Goal: Task Accomplishment & Management: Use online tool/utility

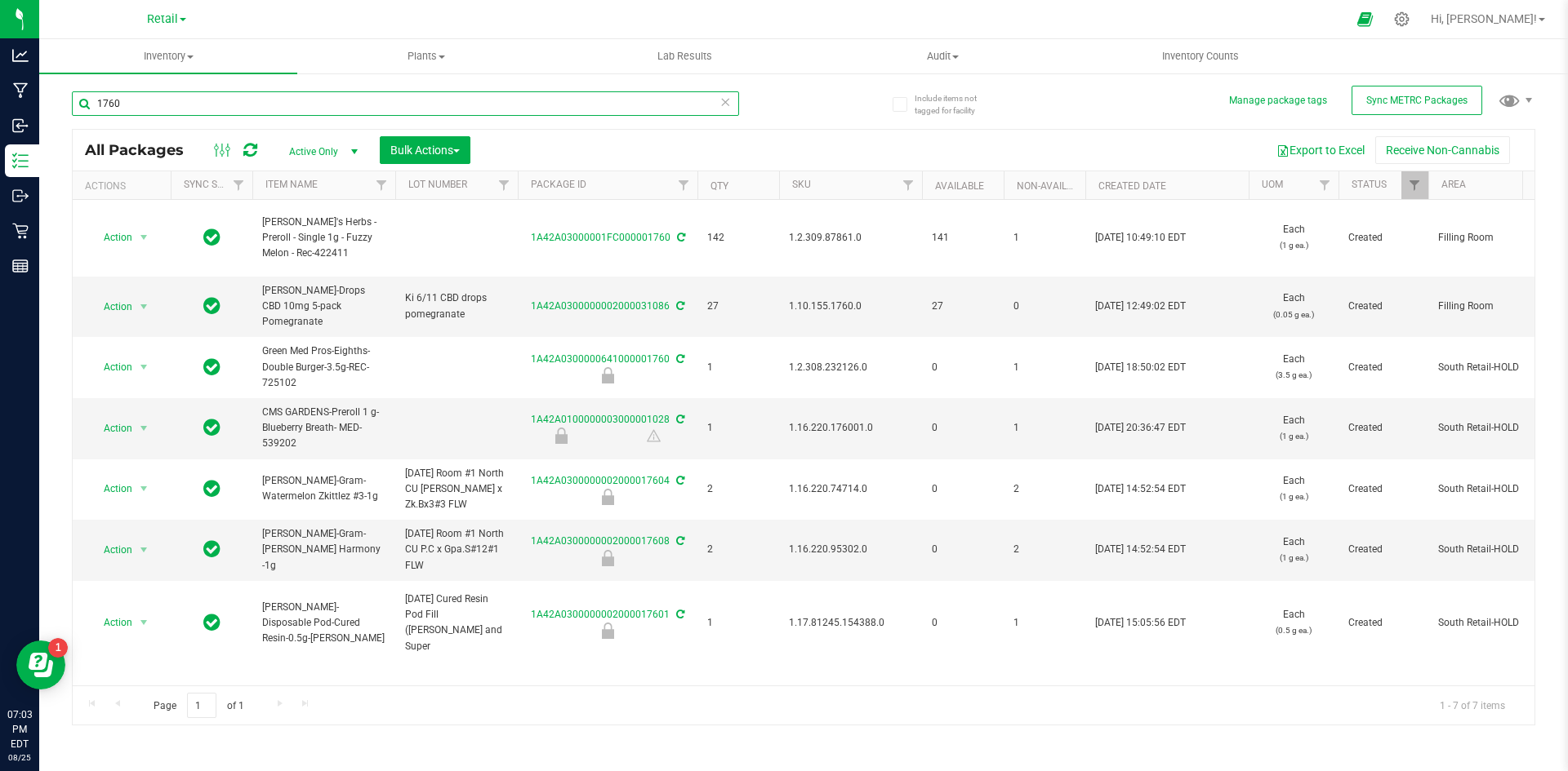
click at [228, 110] on input "1760" at bounding box center [405, 103] width 667 height 24
paste input ".8.302.491419."
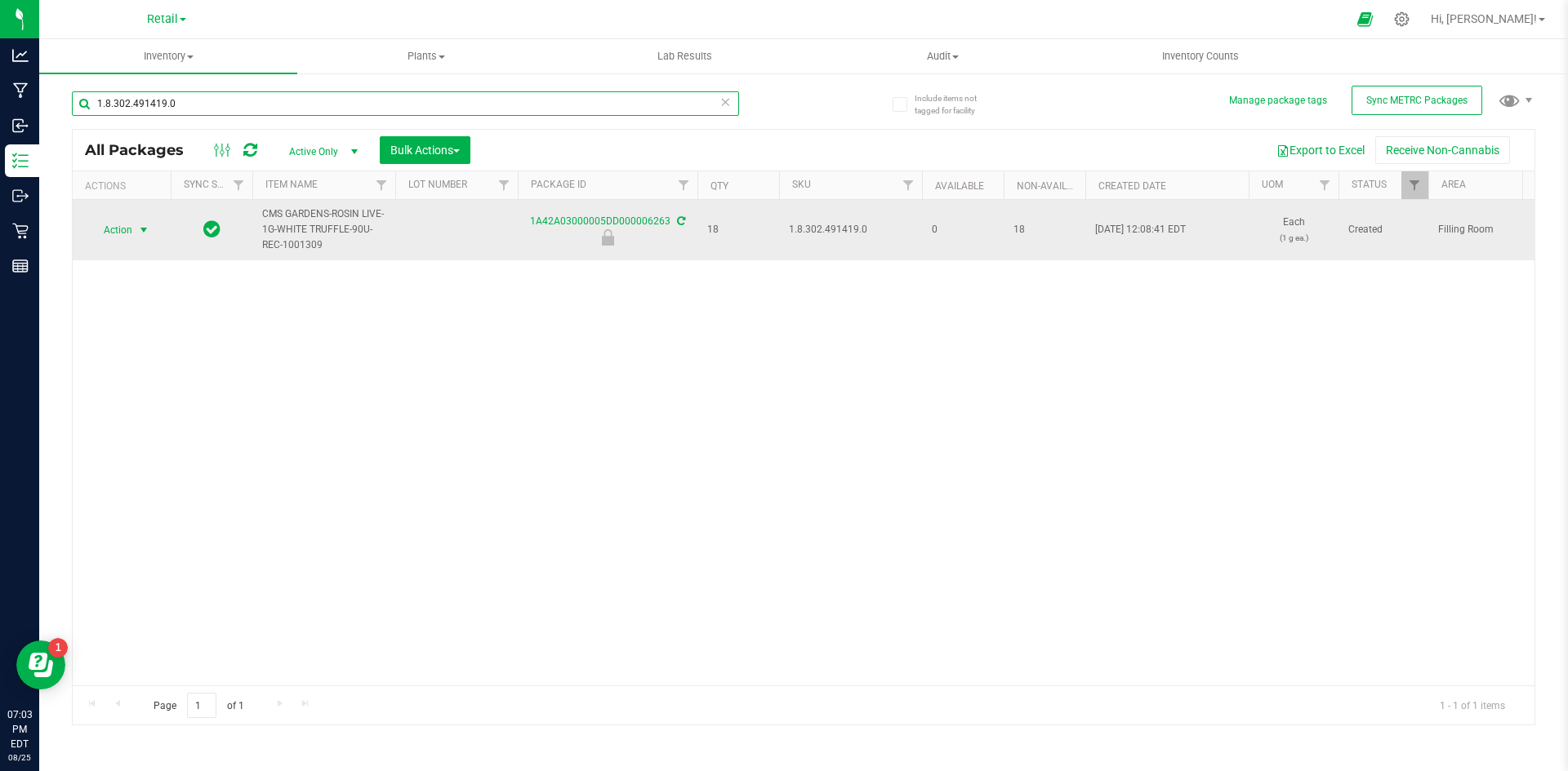
type input "1.8.302.491419.0"
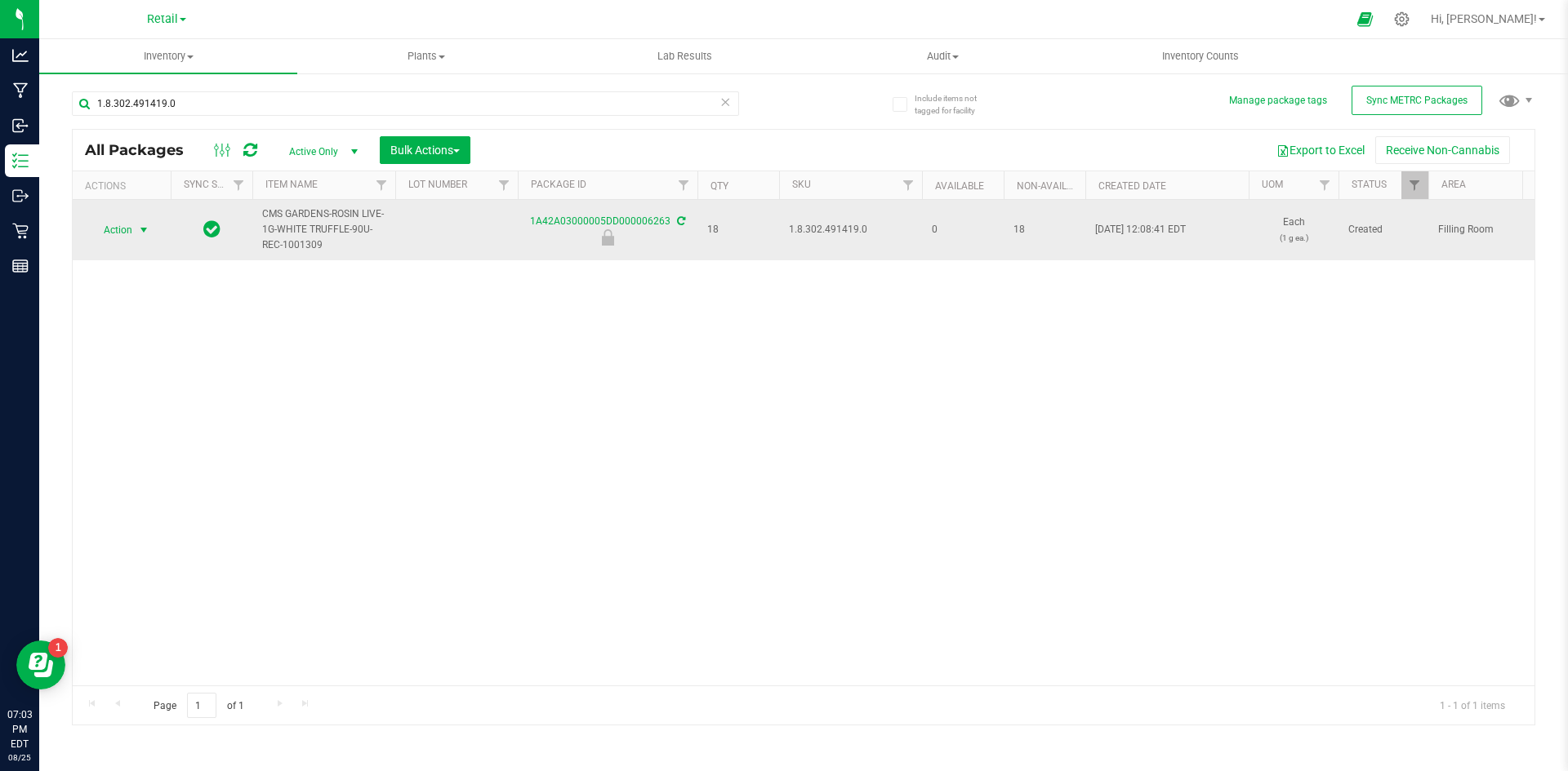
click at [134, 235] on span "select" at bounding box center [144, 229] width 21 height 22
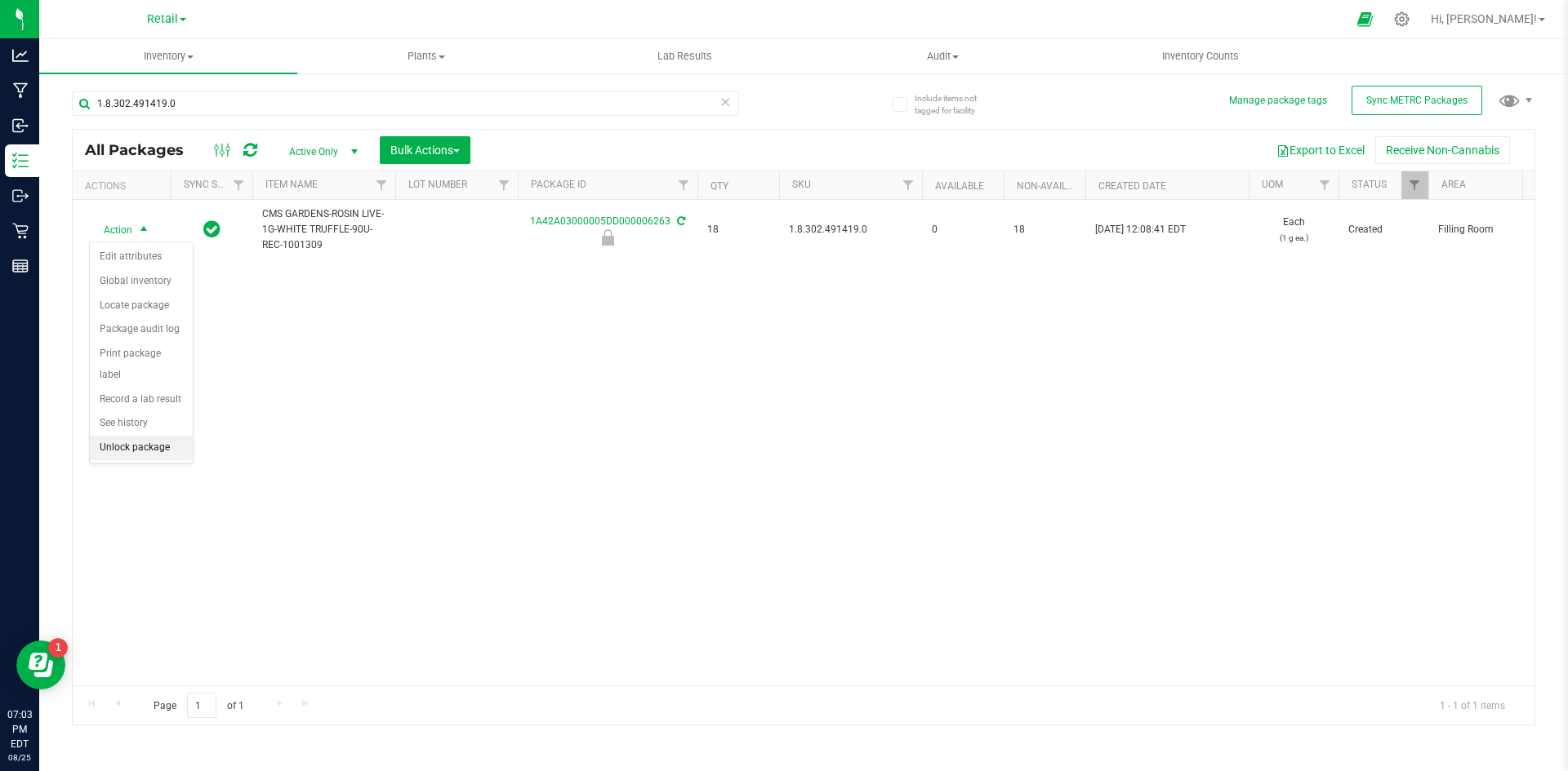
click at [147, 436] on li "Unlock package" at bounding box center [141, 448] width 103 height 24
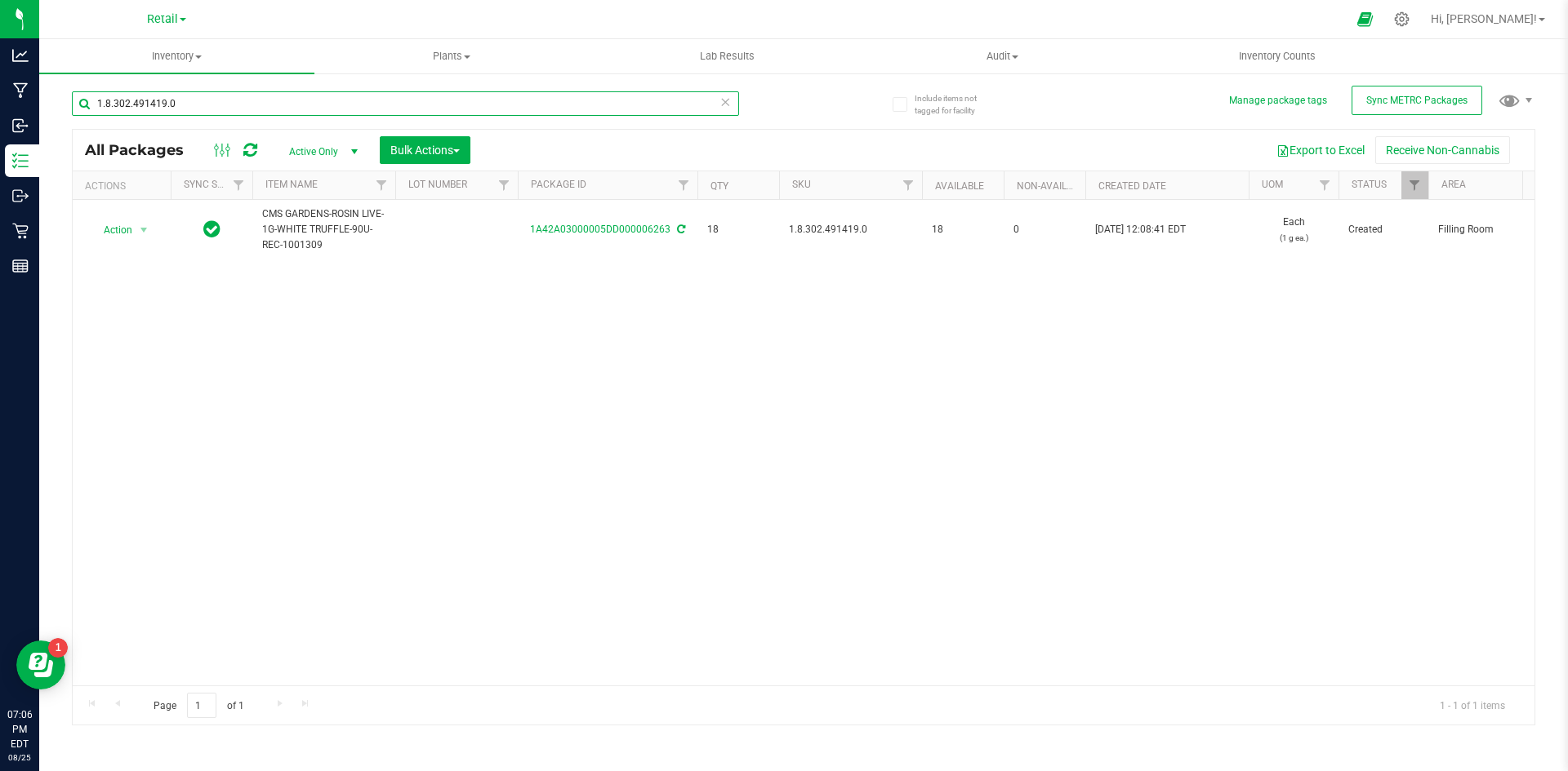
click at [221, 102] on input "1.8.302.491419.0" at bounding box center [405, 103] width 667 height 24
paste input "16.109791.363311"
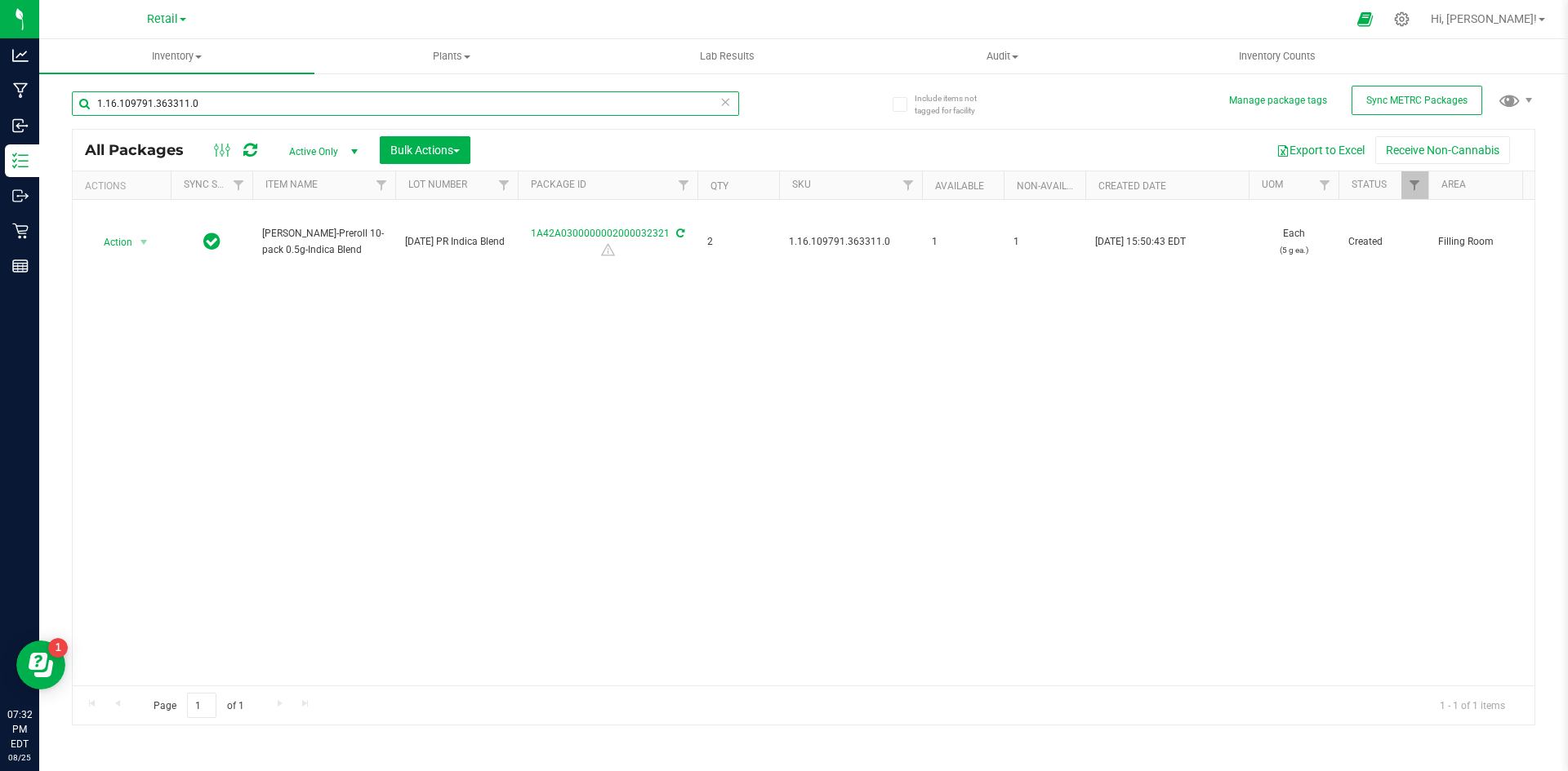
click at [183, 112] on input "1.16.109791.363311.0" at bounding box center [405, 103] width 667 height 24
paste input "222.2982"
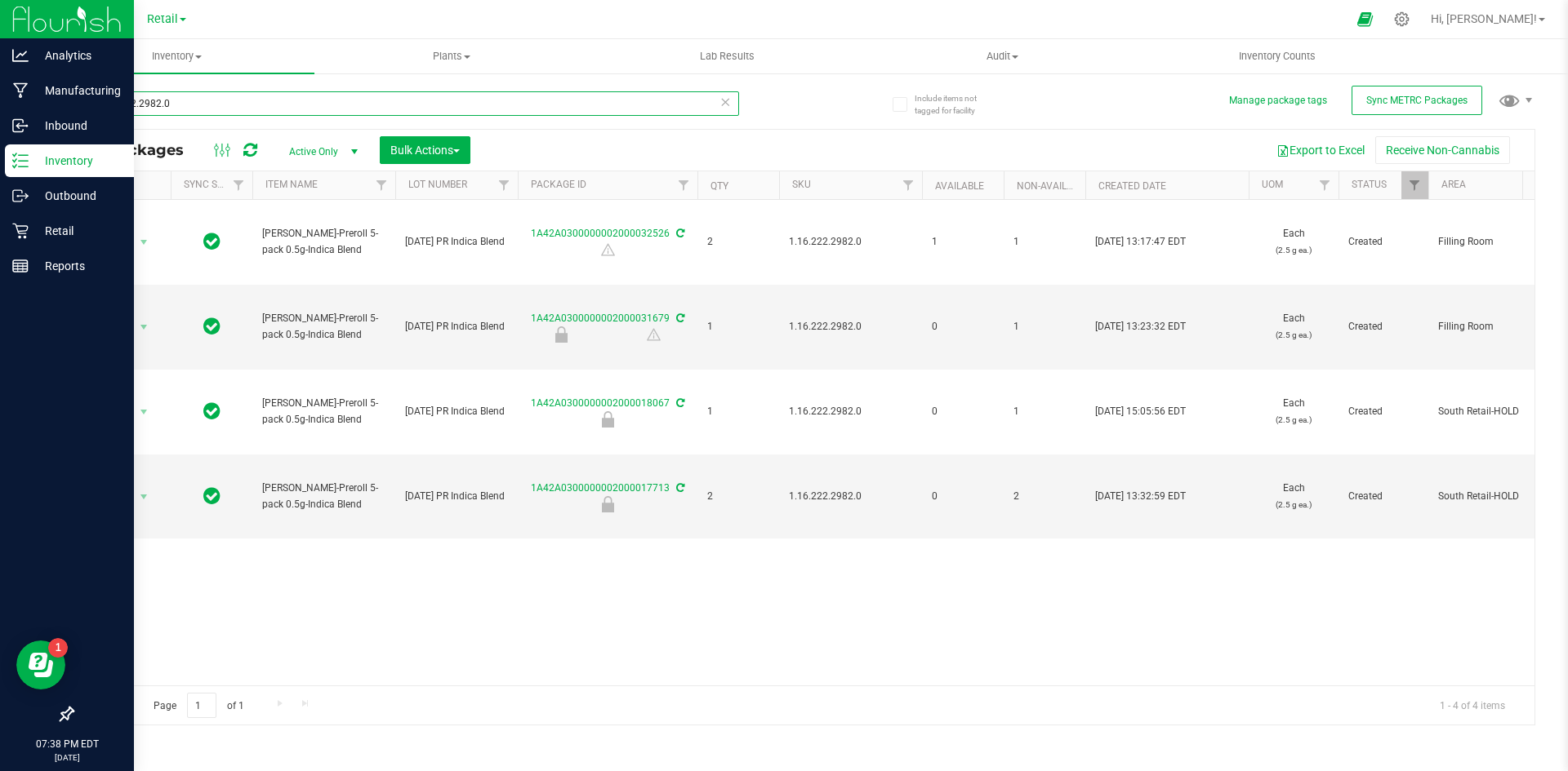
type input "1.16.222.2982.0"
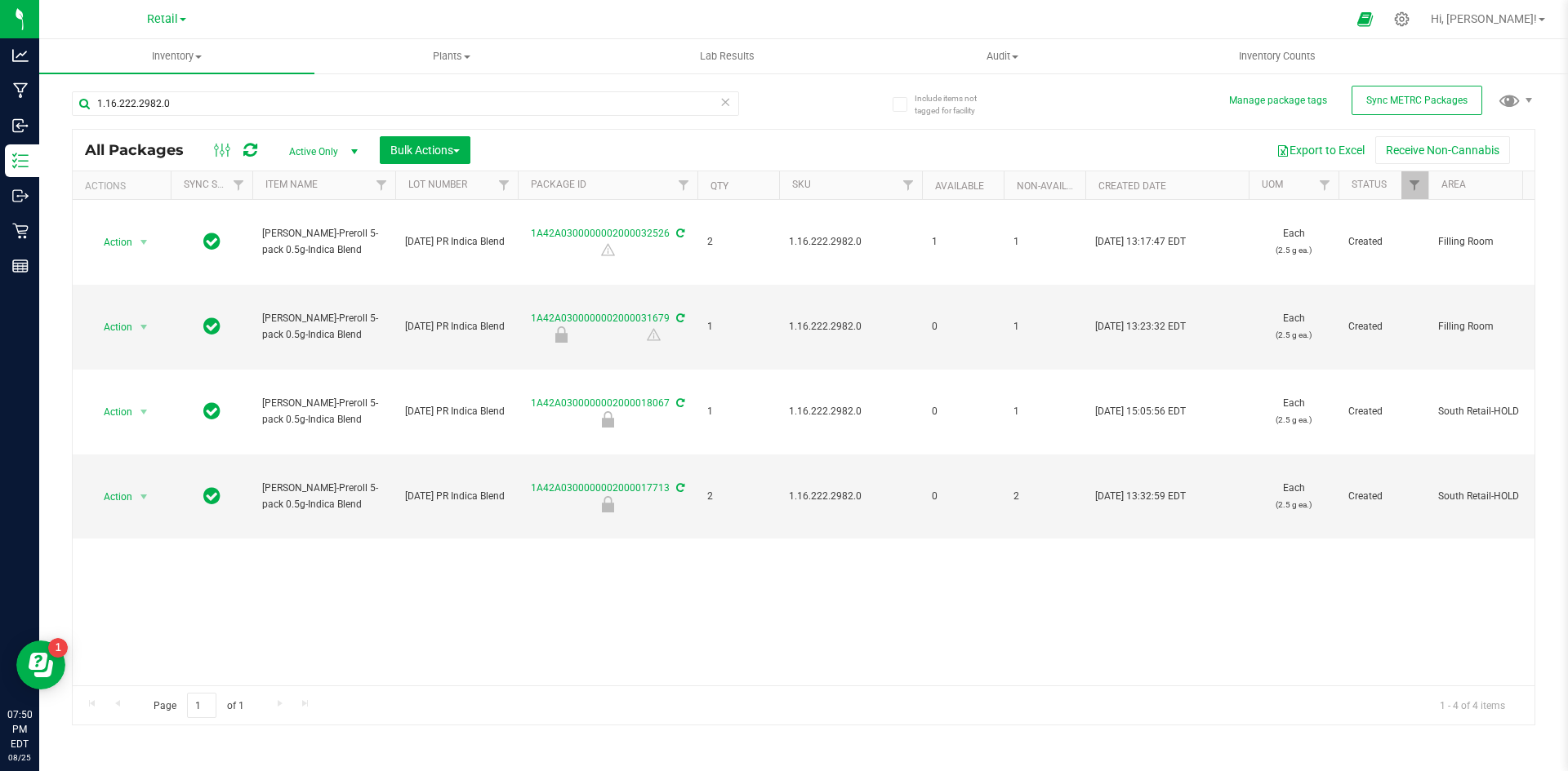
click at [252, 565] on div "Action Action Adjust qty Create package Edit attributes Global inventory Locate…" at bounding box center [803, 443] width 1462 height 486
